Goal: Complete application form

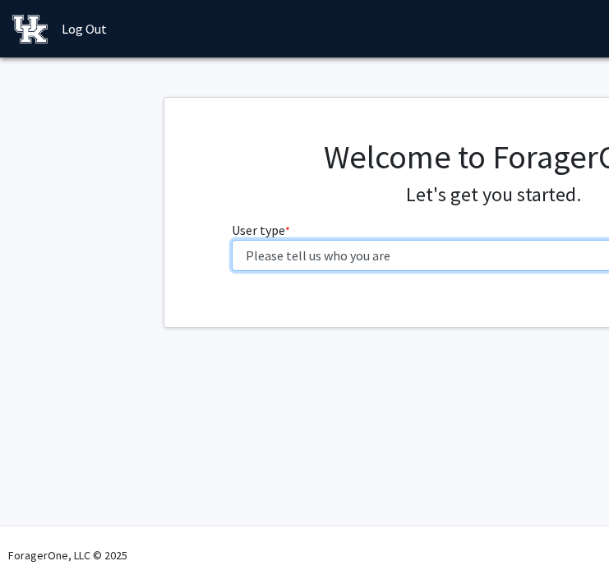
click at [286, 254] on select "Please tell us who you are Undergraduate Student Master's Student Doctoral Cand…" at bounding box center [493, 255] width 523 height 31
select select "1: undergrad"
click at [232, 240] on select "Please tell us who you are Undergraduate Student Master's Student Doctoral Cand…" at bounding box center [493, 255] width 523 height 31
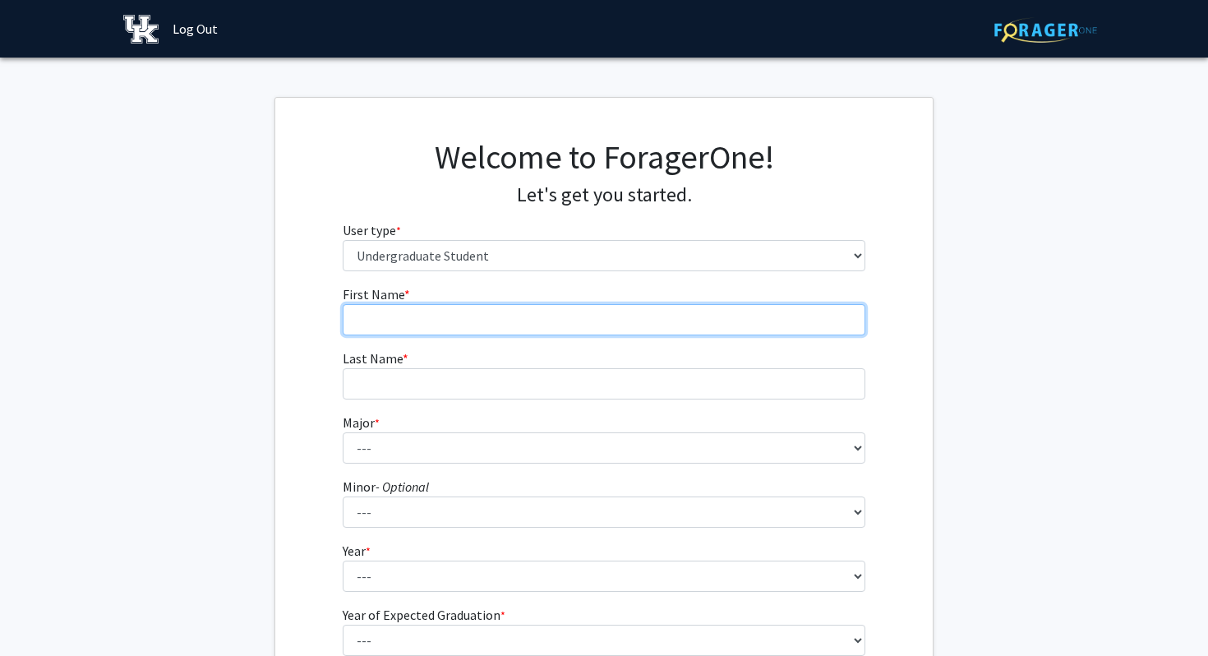
click at [411, 317] on input "First Name * required" at bounding box center [604, 319] width 523 height 31
type input "Mohini"
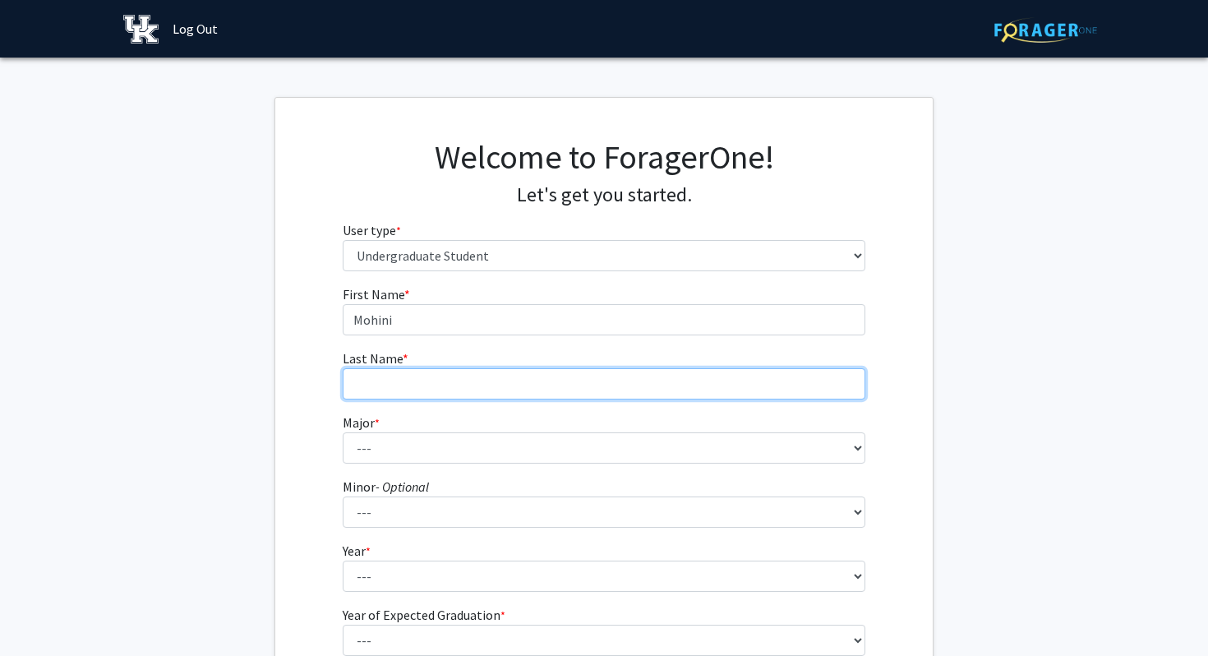
click at [408, 373] on input "Last Name * required" at bounding box center [604, 383] width 523 height 31
type input "[PERSON_NAME]"
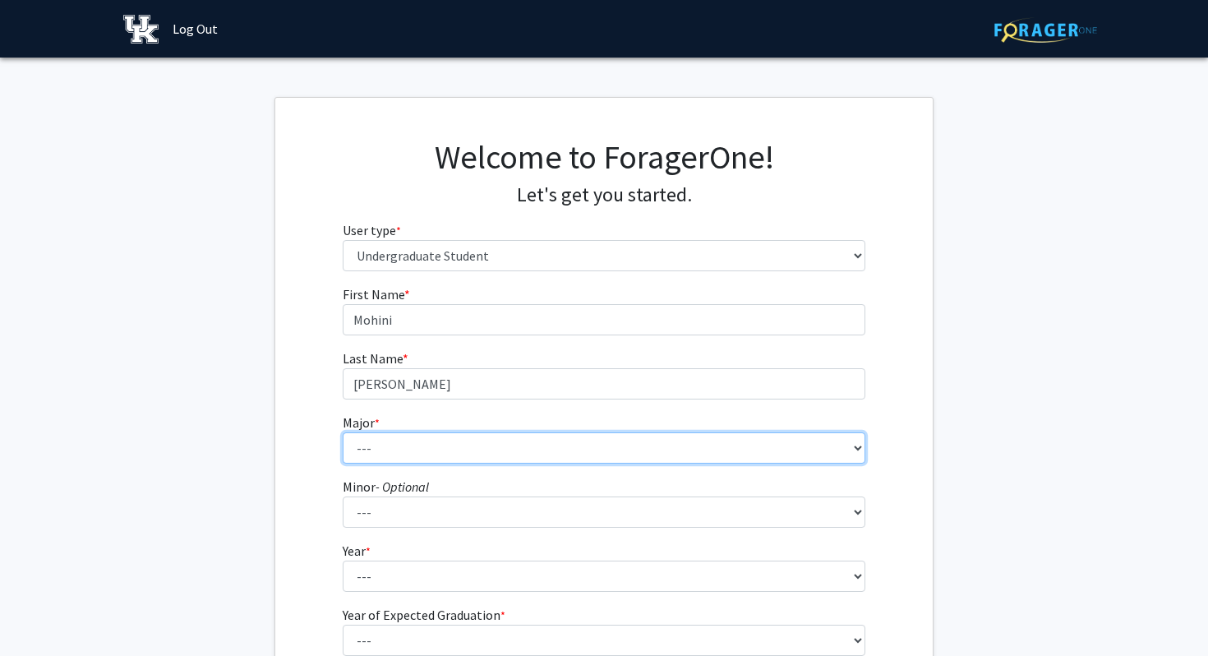
click at [415, 438] on select "--- Accounting Aerospace Engineering African American & Africana Studies Agricu…" at bounding box center [604, 447] width 523 height 31
select select "105: 942"
click at [343, 432] on select "--- Accounting Aerospace Engineering African American & Africana Studies Agricu…" at bounding box center [604, 447] width 523 height 31
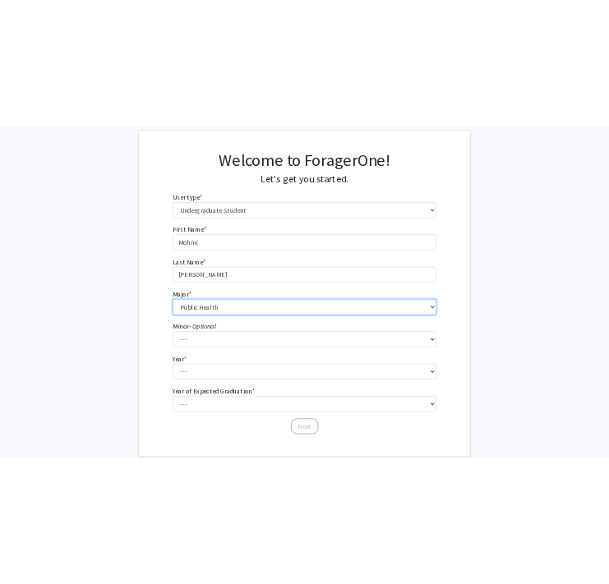
scroll to position [128, 0]
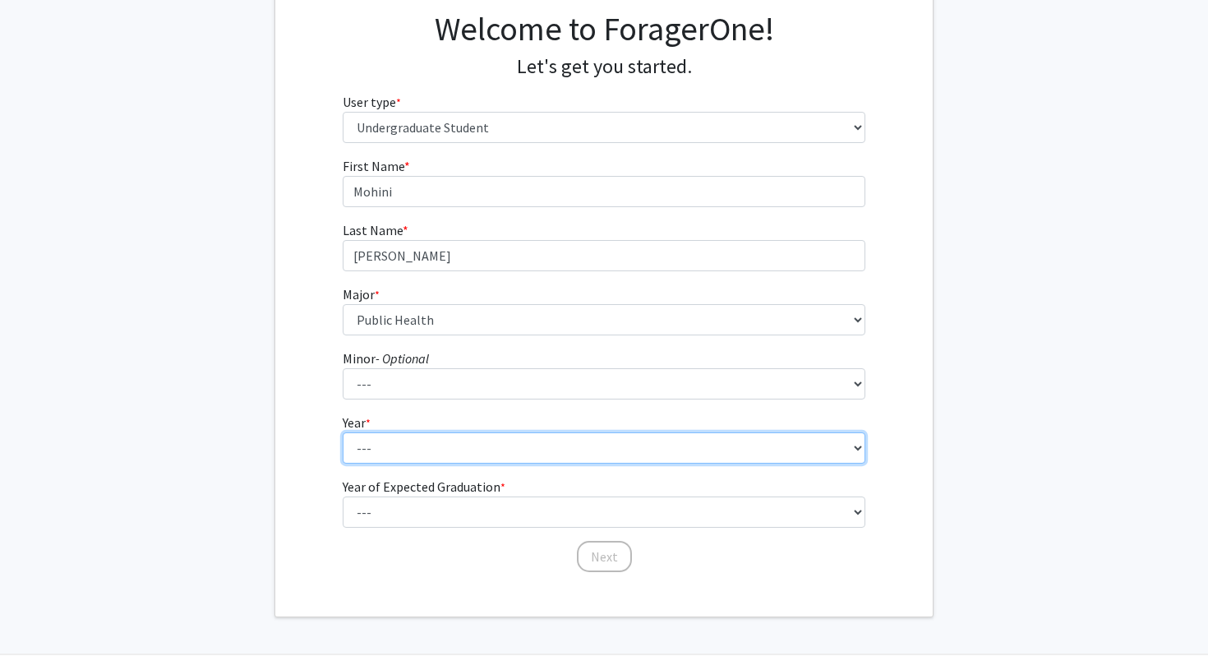
click at [553, 444] on select "--- First-year Sophomore Junior Senior Postbaccalaureate Certificate" at bounding box center [604, 447] width 523 height 31
select select "3: junior"
click at [343, 432] on select "--- First-year Sophomore Junior Senior Postbaccalaureate Certificate" at bounding box center [604, 447] width 523 height 31
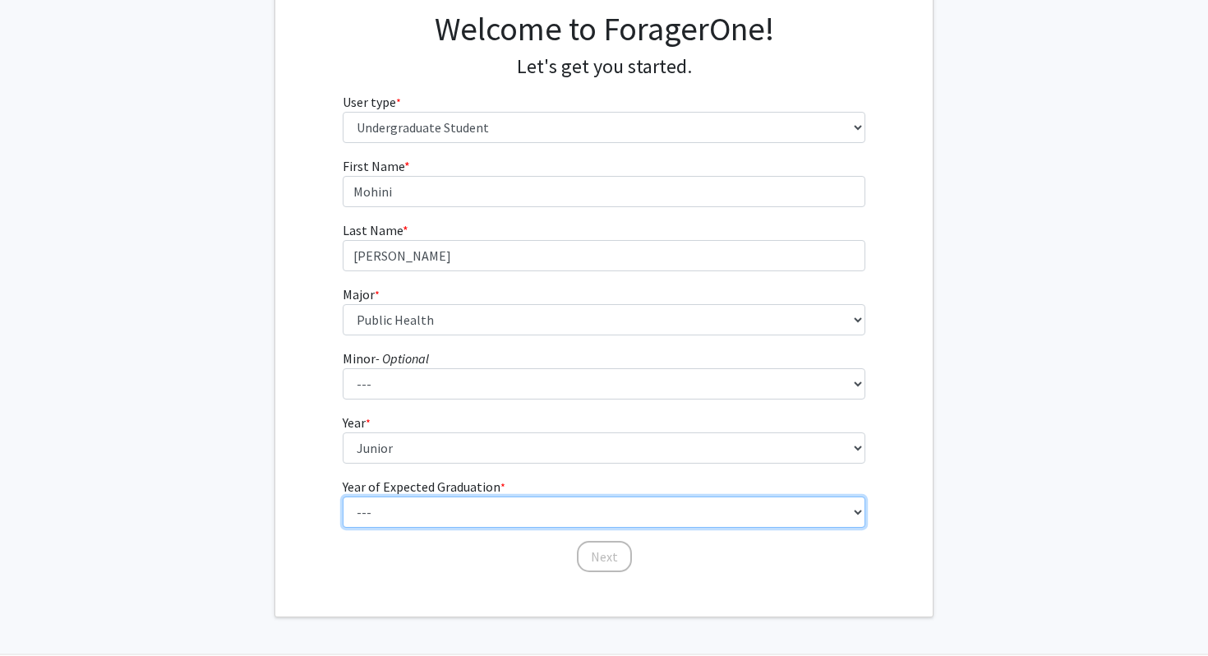
click at [443, 516] on select "--- 2025 2026 2027 2028 2029 2030 2031 2032 2033 2034" at bounding box center [604, 511] width 523 height 31
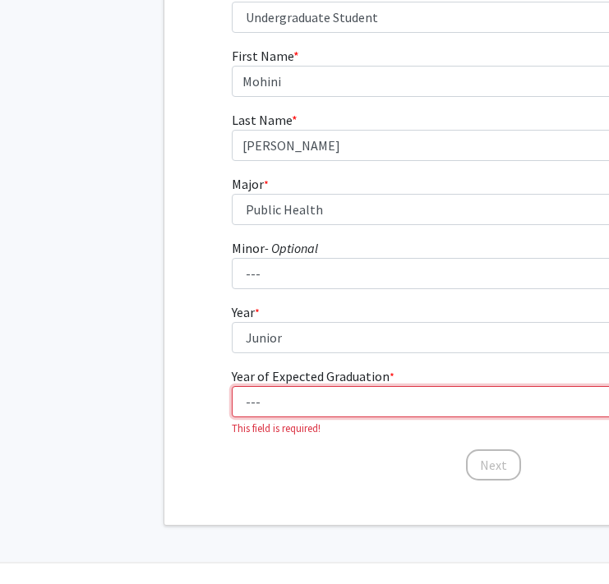
scroll to position [275, 0]
